Goal: Navigation & Orientation: Find specific page/section

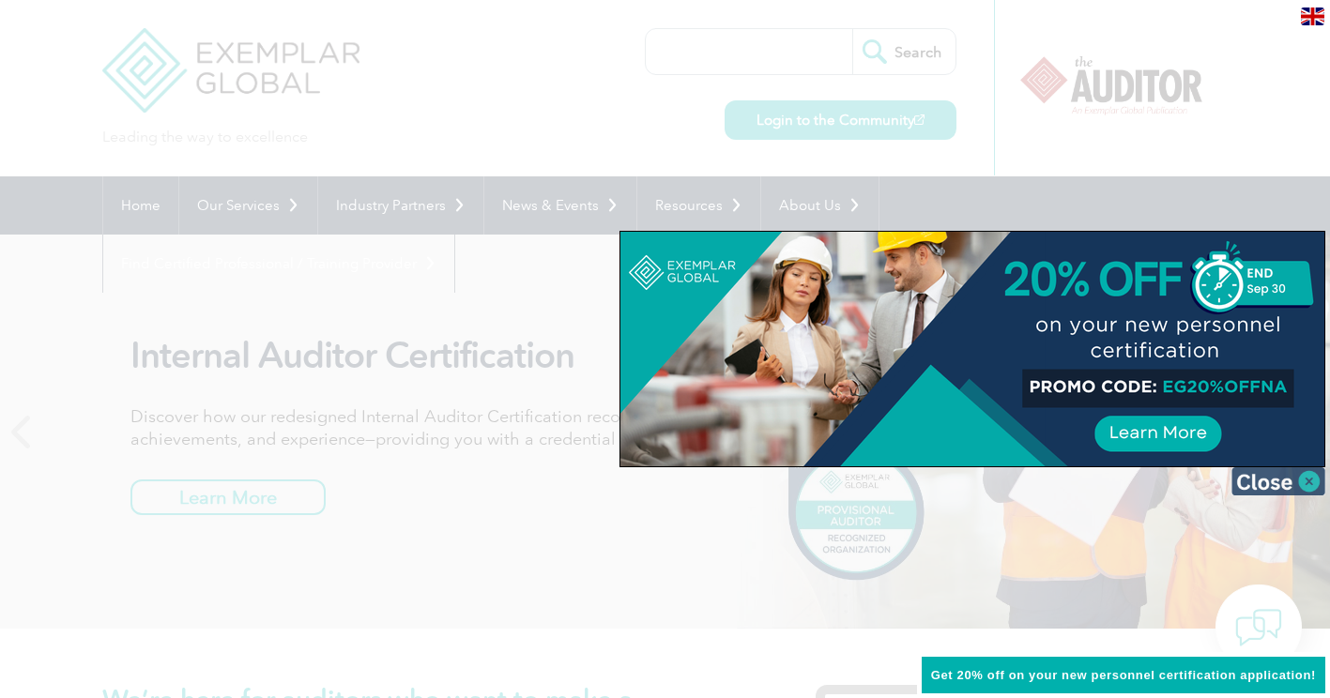
click at [1302, 476] on img at bounding box center [1278, 481] width 94 height 28
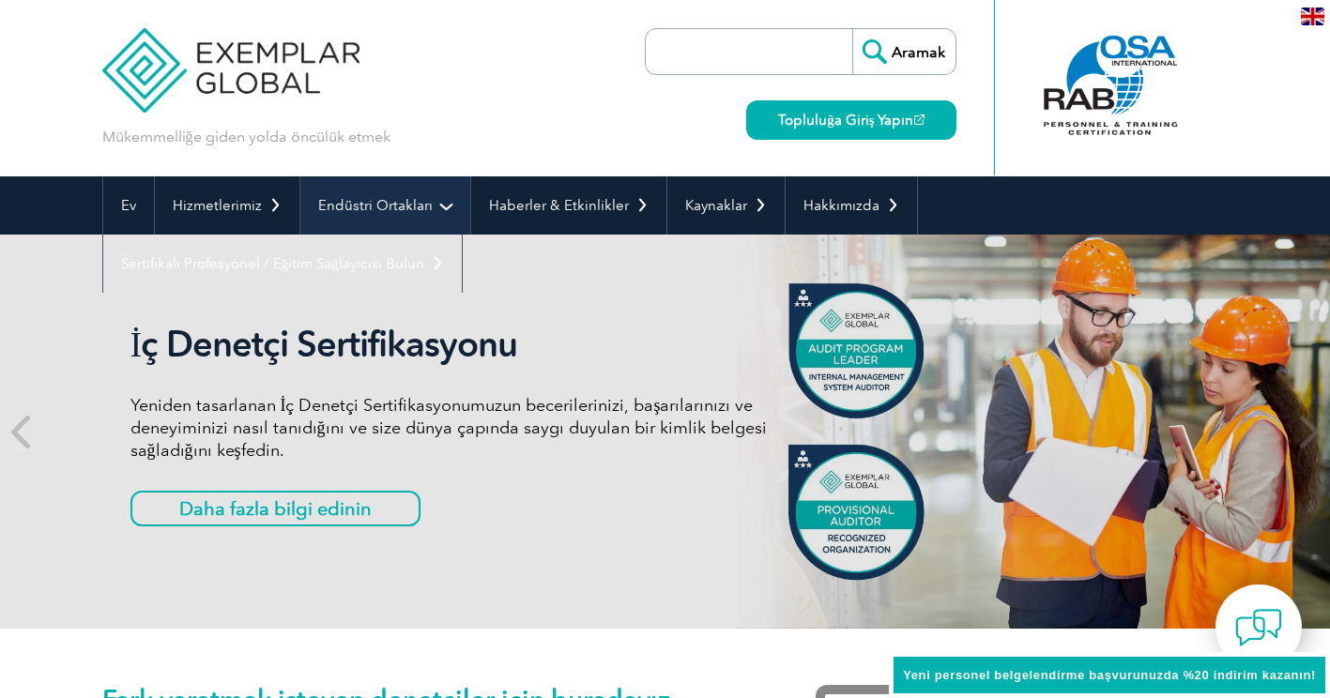
click at [384, 200] on link "Endüstri Ortakları" at bounding box center [385, 205] width 170 height 58
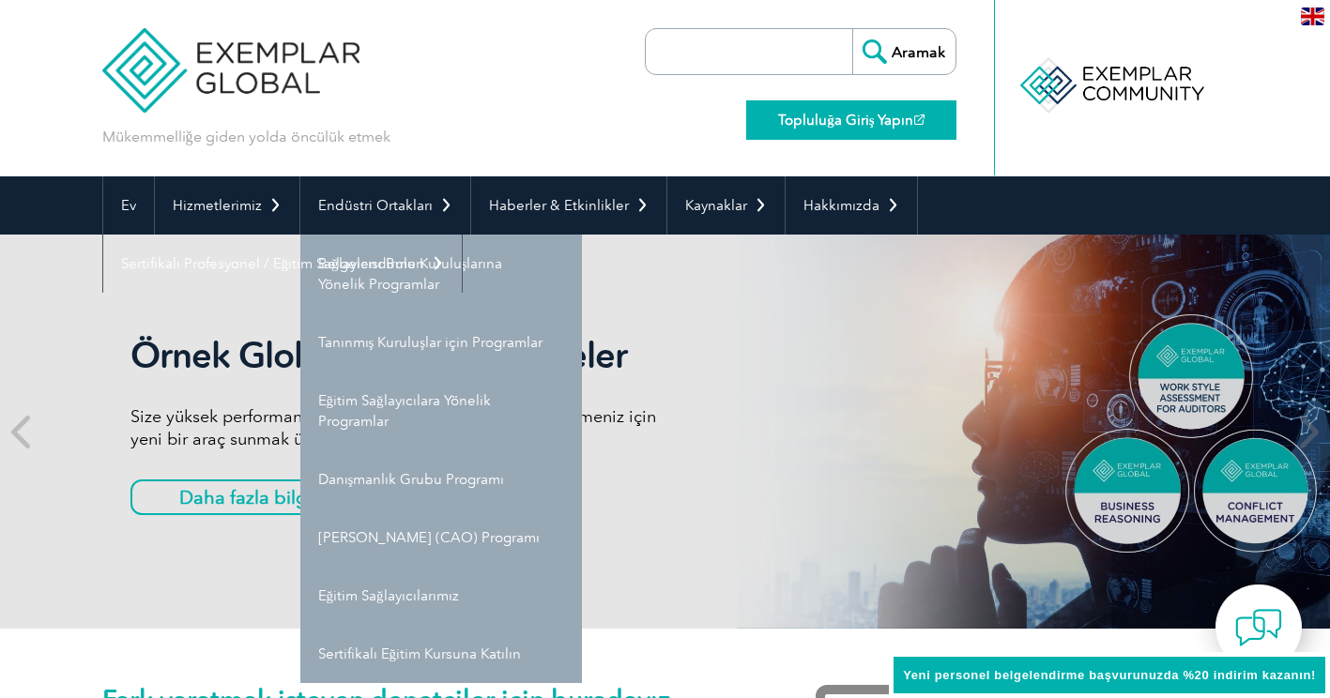
click at [812, 123] on font "Topluluğa Giriş Yapın" at bounding box center [845, 120] width 135 height 17
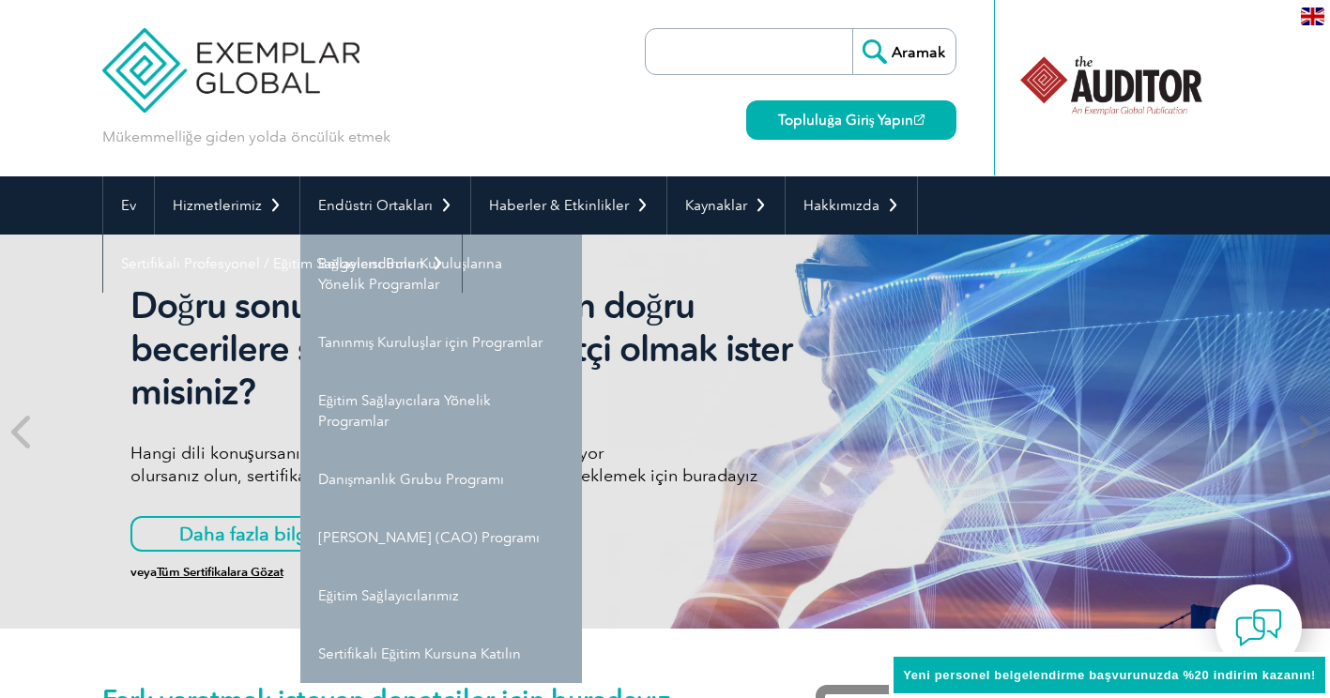
click at [712, 60] on input "search" at bounding box center [753, 51] width 197 height 45
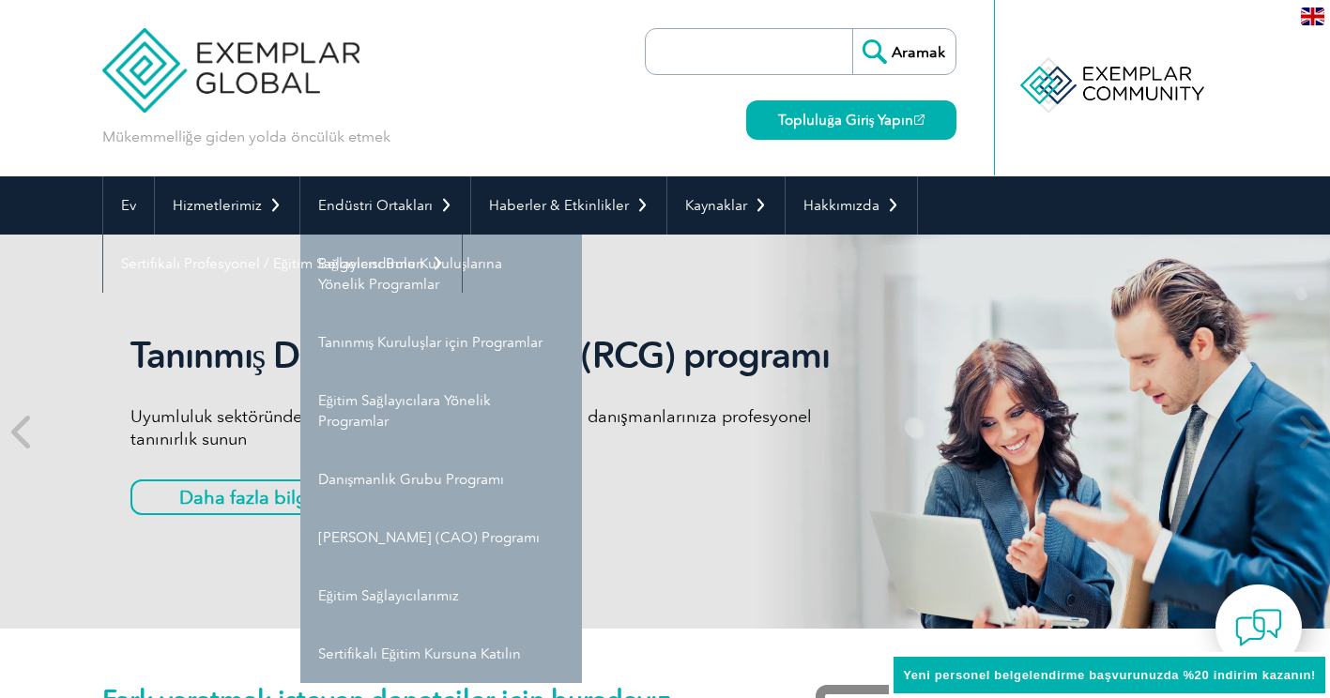
click at [507, 78] on div "Mükemmelliğe giden yolda öncülük etmek Search Topluluğa Giriş Yapın ▼" at bounding box center [665, 88] width 1126 height 176
click at [28, 280] on span at bounding box center [23, 432] width 46 height 394
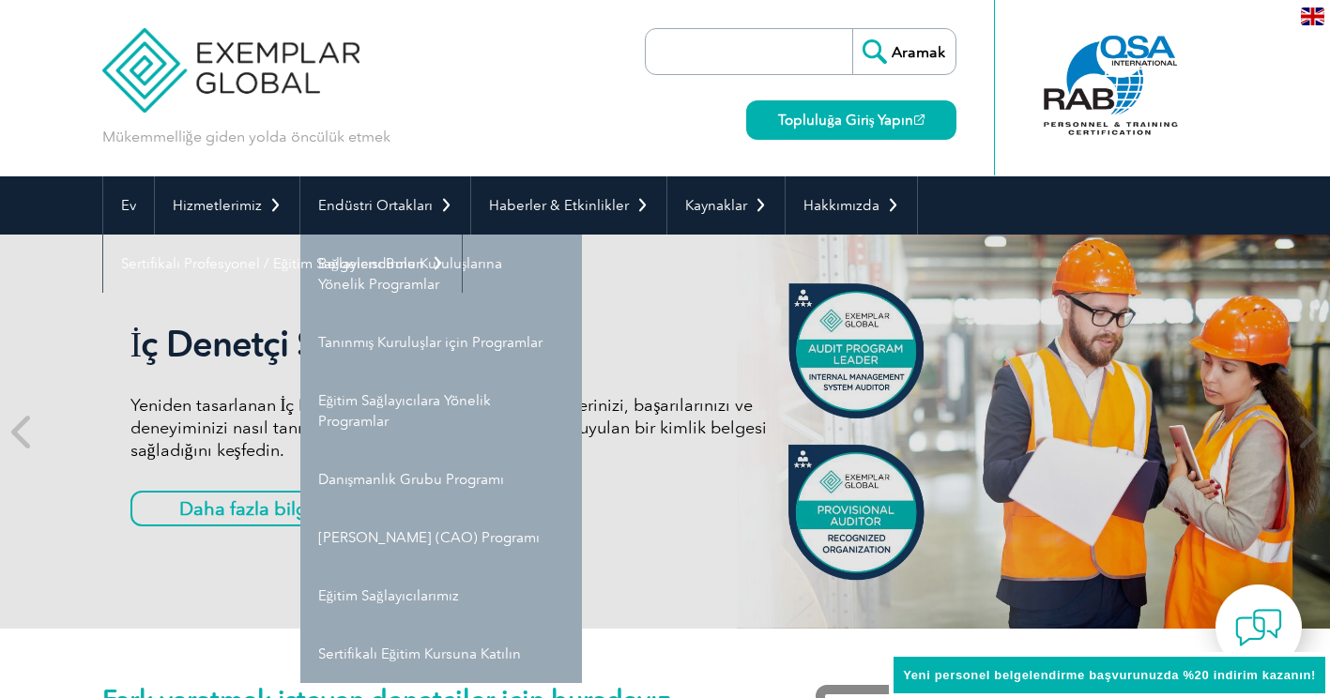
click at [500, 88] on div "Mükemmelliğe giden yolda öncülük etmek Search Topluluğa Giriş Yapın ▼" at bounding box center [665, 88] width 1126 height 176
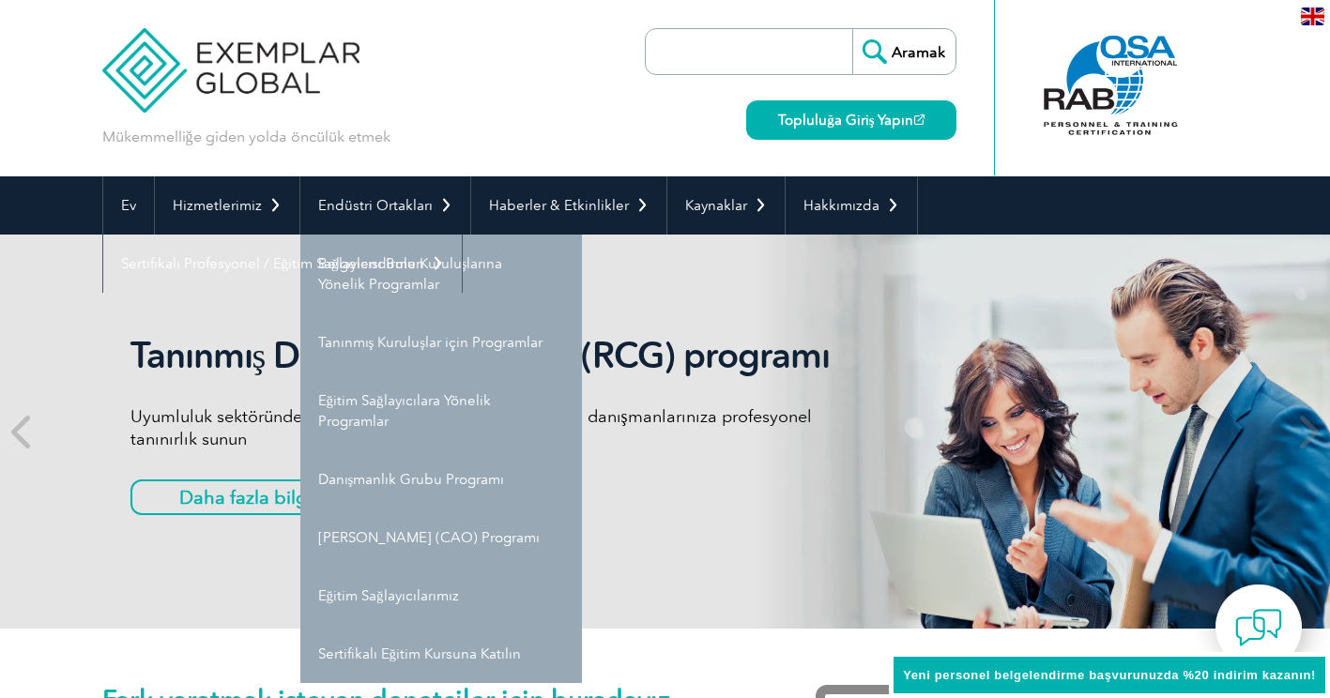
click at [608, 56] on div "Mükemmelliğe giden yolda öncülük etmek Search Topluluğa Giriş Yapın ▼" at bounding box center [665, 88] width 1126 height 176
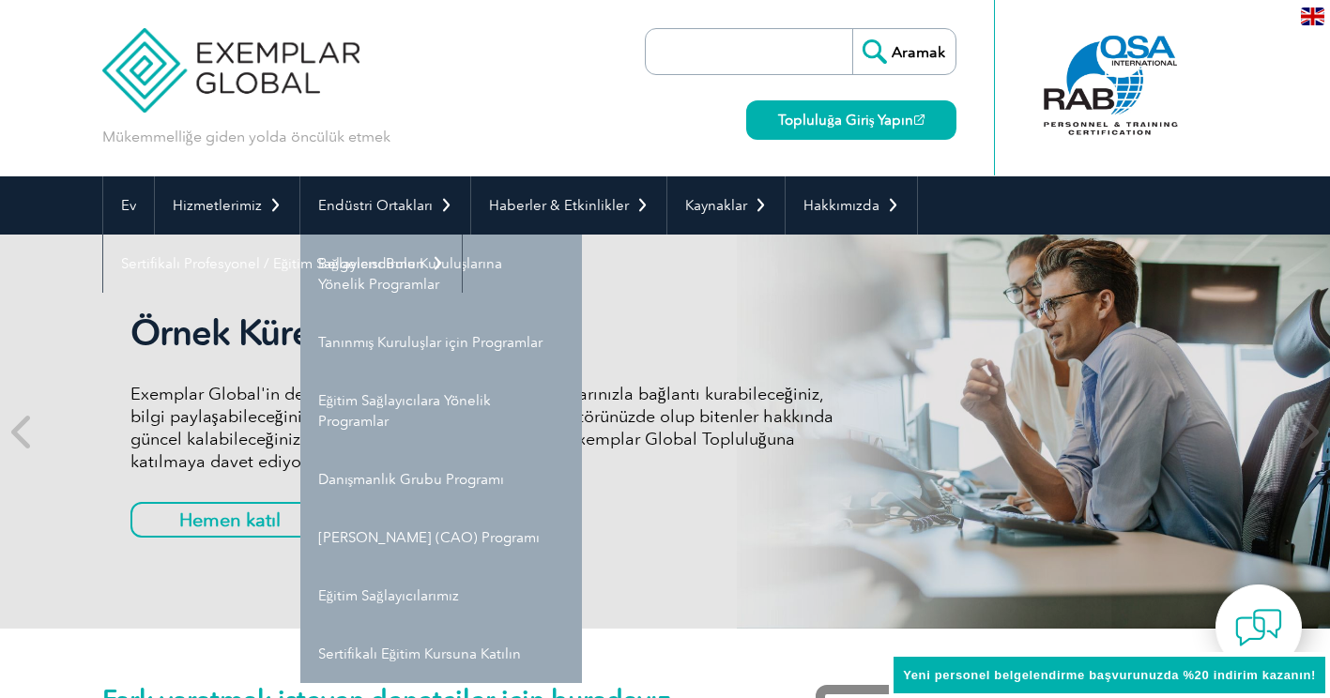
click at [564, 51] on div "Mükemmelliğe giden yolda öncülük etmek Search Topluluğa Giriş Yapın ▼" at bounding box center [665, 88] width 1126 height 176
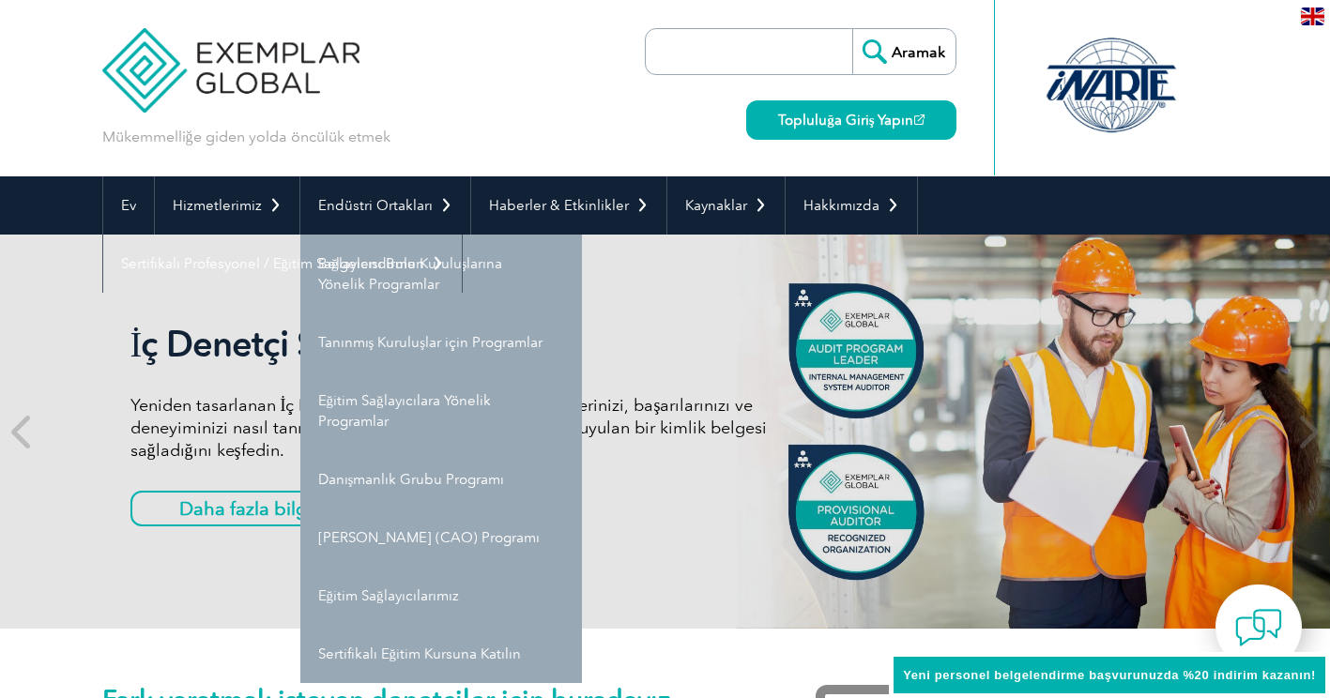
click at [694, 45] on input "search" at bounding box center [753, 51] width 197 height 45
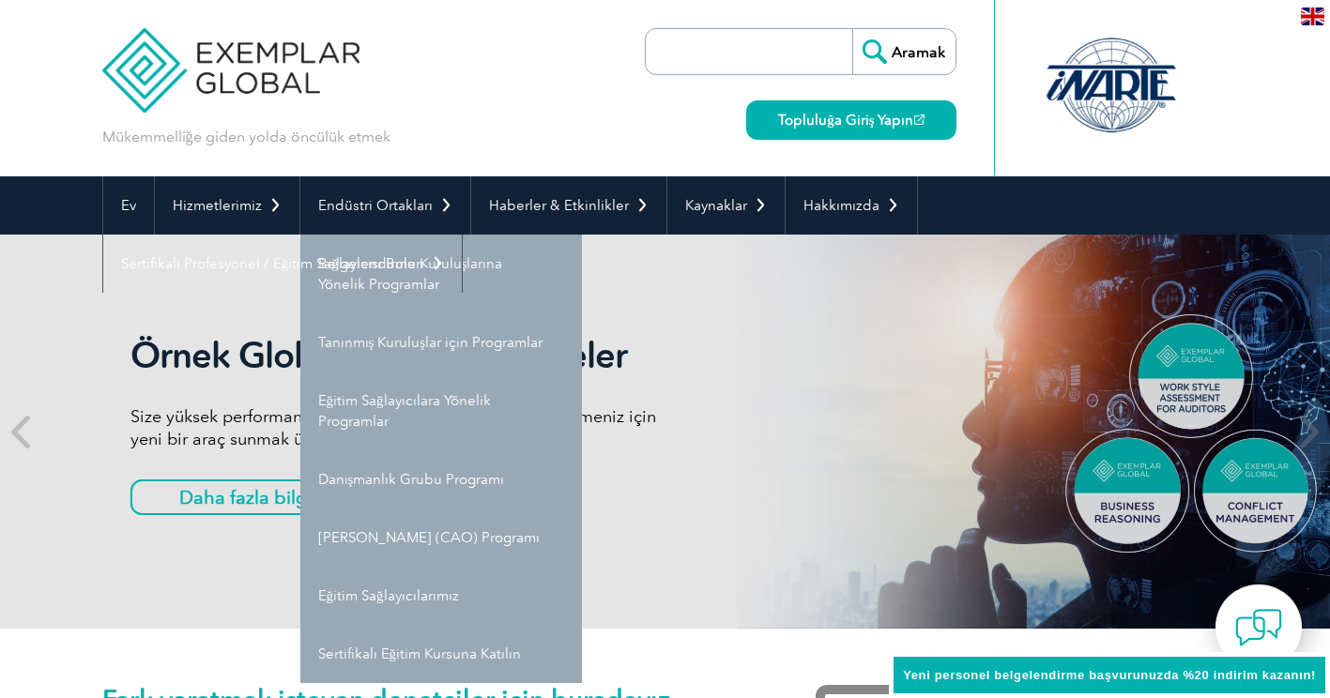
click at [637, 102] on div "Mükemmelliğe giden yolda öncülük etmek Search Topluluğa Giriş Yapın ▼" at bounding box center [665, 88] width 1126 height 176
